Goal: Task Accomplishment & Management: Manage account settings

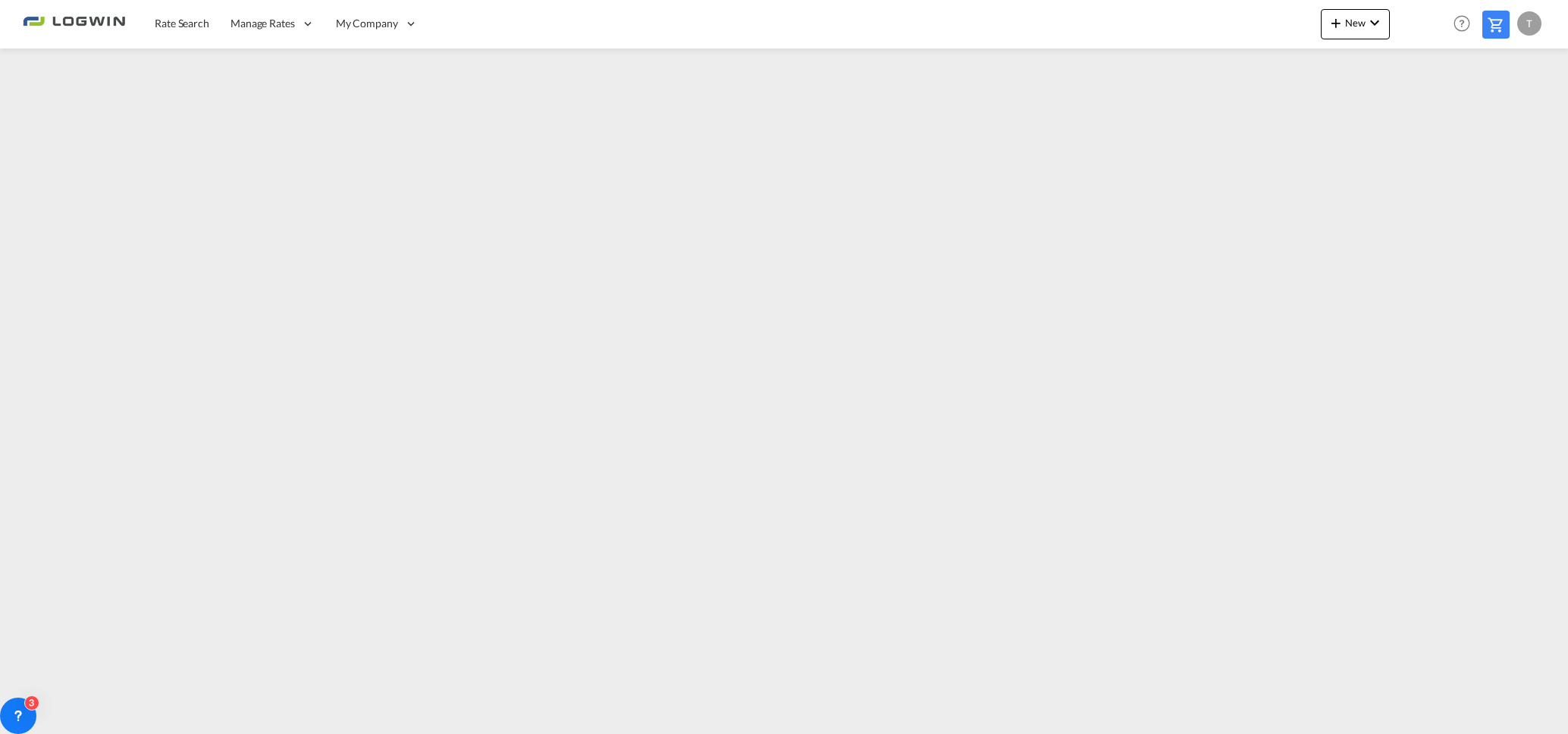
click at [1559, 33] on md-toolbar "Rate Search Manage Rates Contract Rates My Rate Files Maintain Rates Single Upd…" at bounding box center [784, 24] width 1568 height 49
click at [1419, 21] on div "T" at bounding box center [1430, 23] width 24 height 24
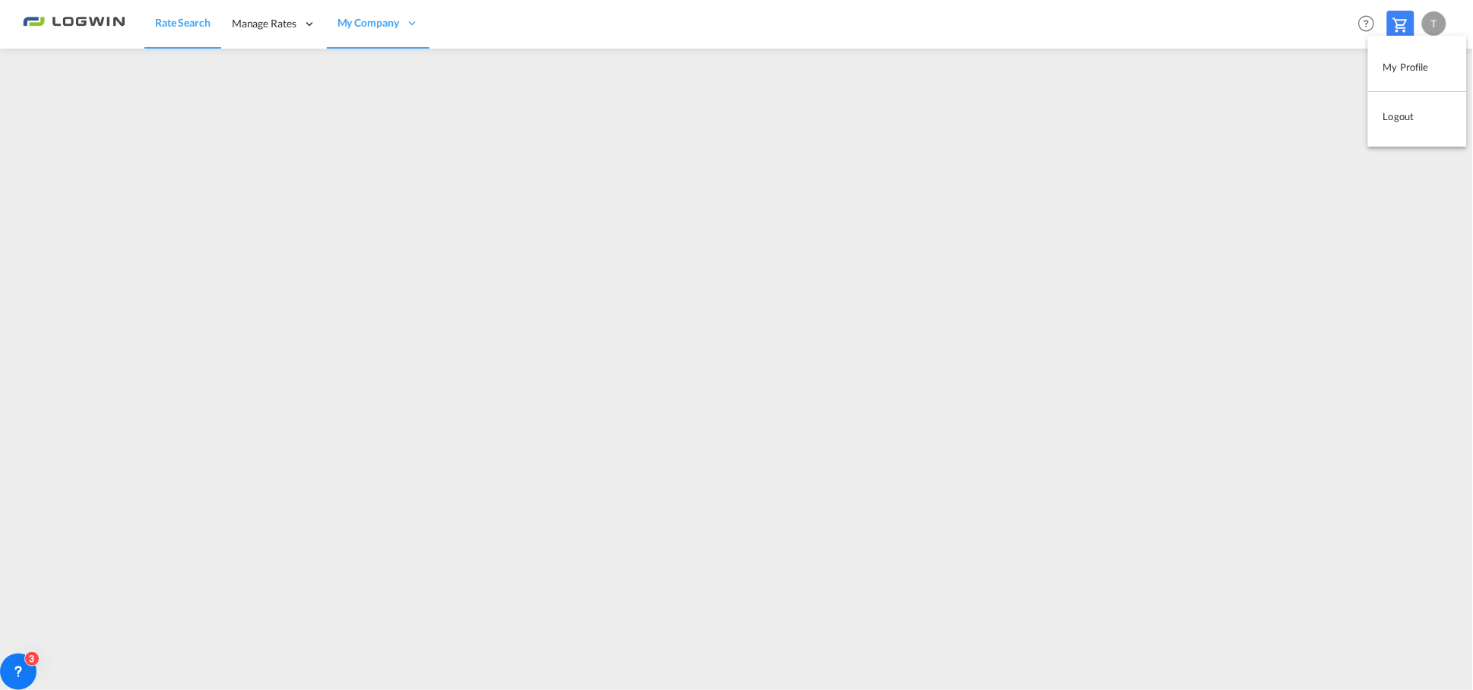
click at [1397, 115] on button "Logout" at bounding box center [1417, 116] width 99 height 30
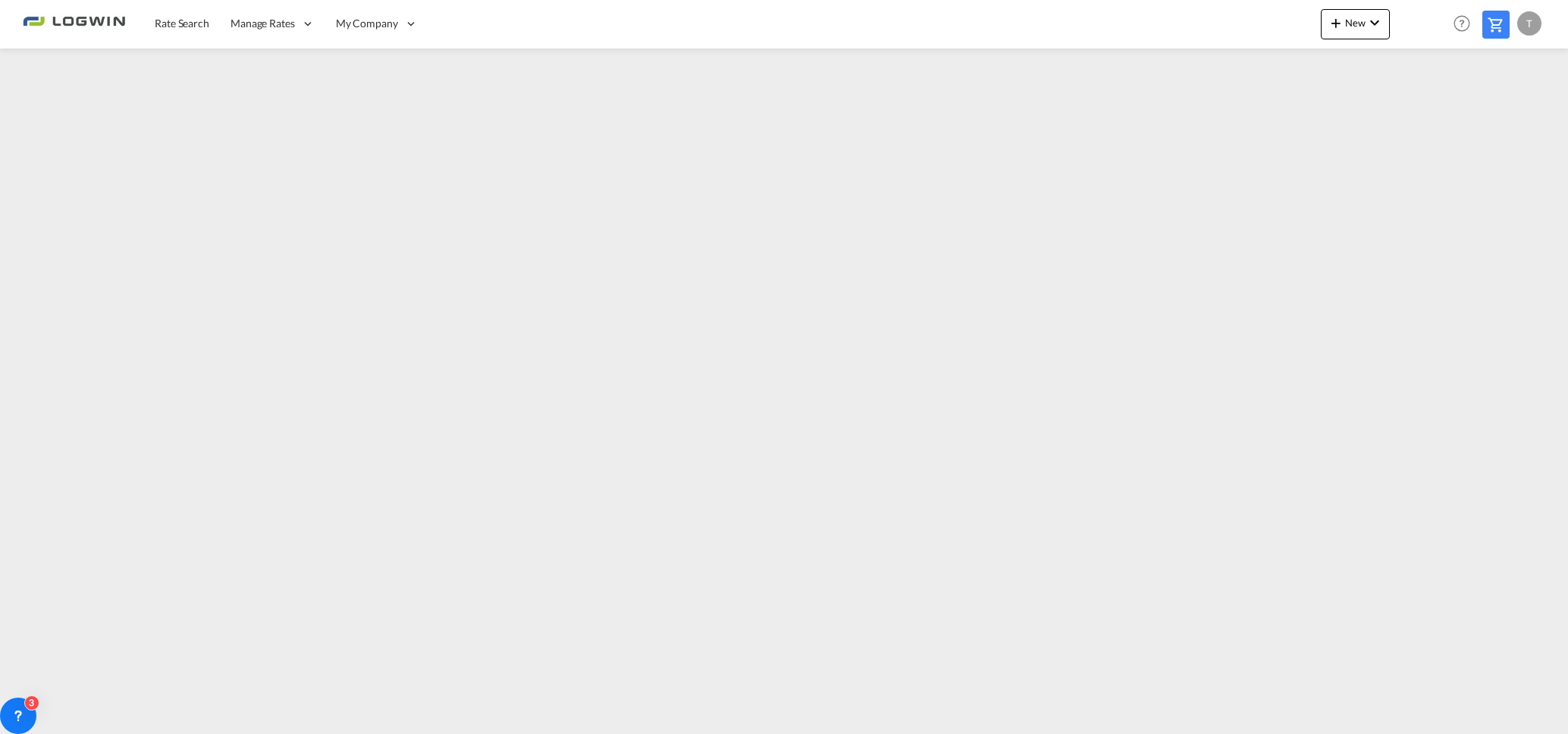
click at [1525, 24] on div "T" at bounding box center [1529, 23] width 24 height 24
click at [1490, 122] on button "Logout" at bounding box center [1511, 116] width 99 height 30
